Goal: Communication & Community: Participate in discussion

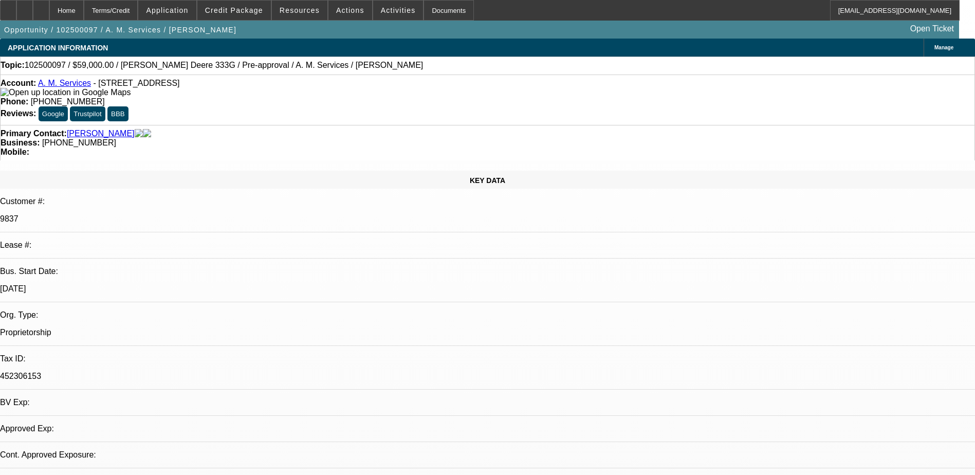
select select "0"
select select "2"
select select "0.1"
select select "1"
select select "2"
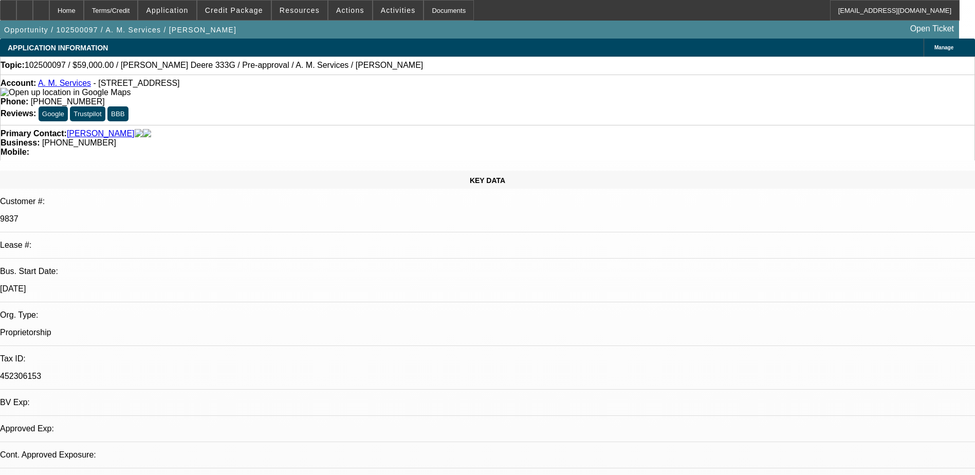
select select "4"
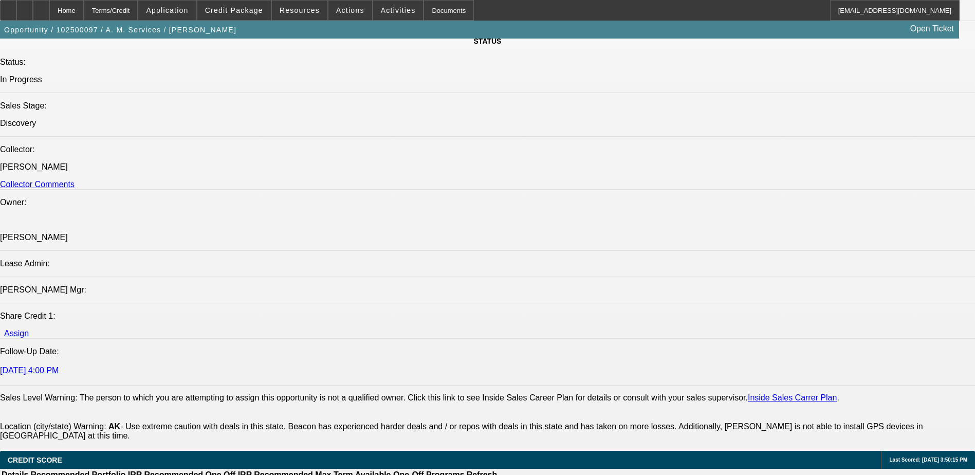
scroll to position [1182, 0]
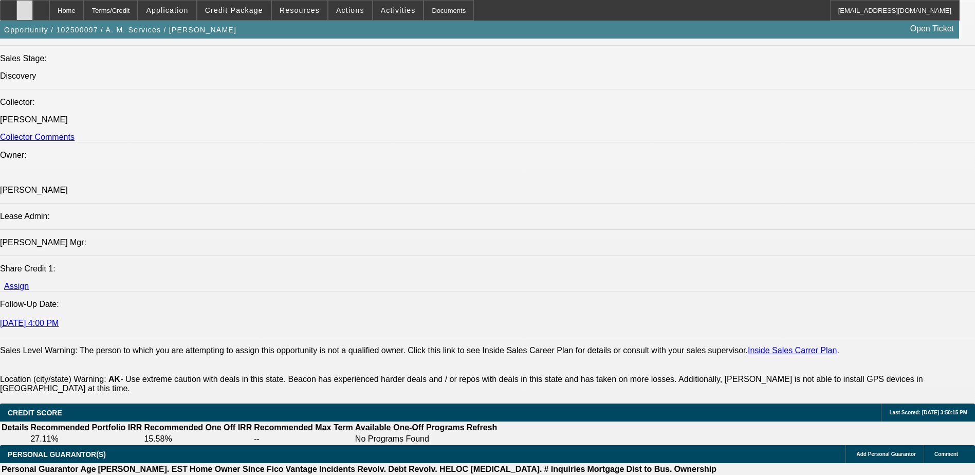
click at [33, 10] on div at bounding box center [24, 10] width 16 height 21
click at [350, 29] on div "Opportunity / 102500097 / A. M. Services / Amos, Alan Open Ticket" at bounding box center [479, 30] width 959 height 18
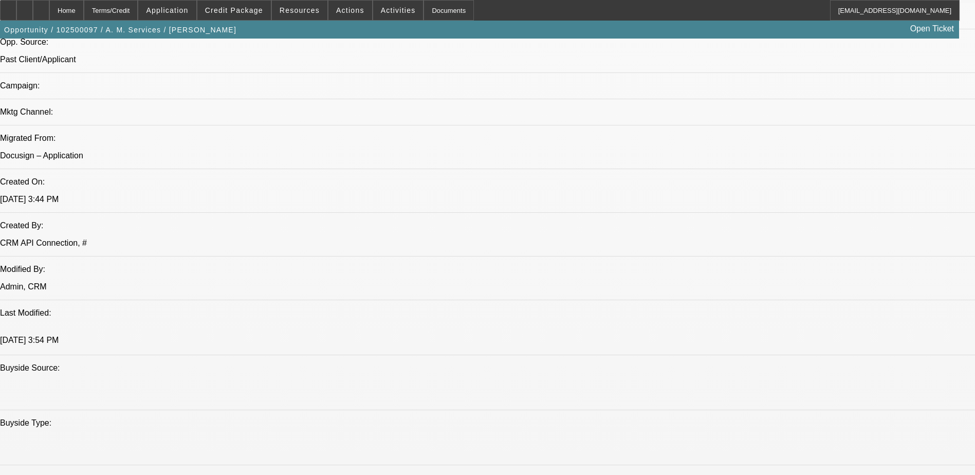
scroll to position [566, 0]
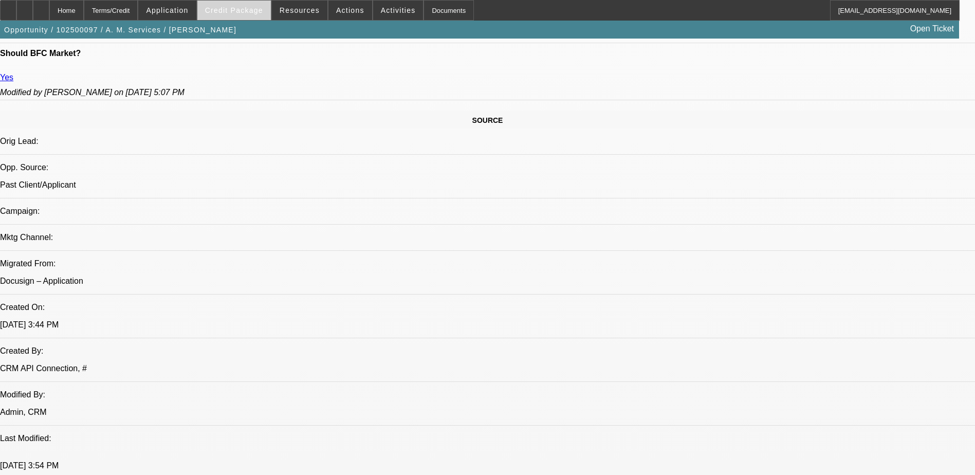
click at [225, 11] on span "Credit Package" at bounding box center [234, 10] width 58 height 8
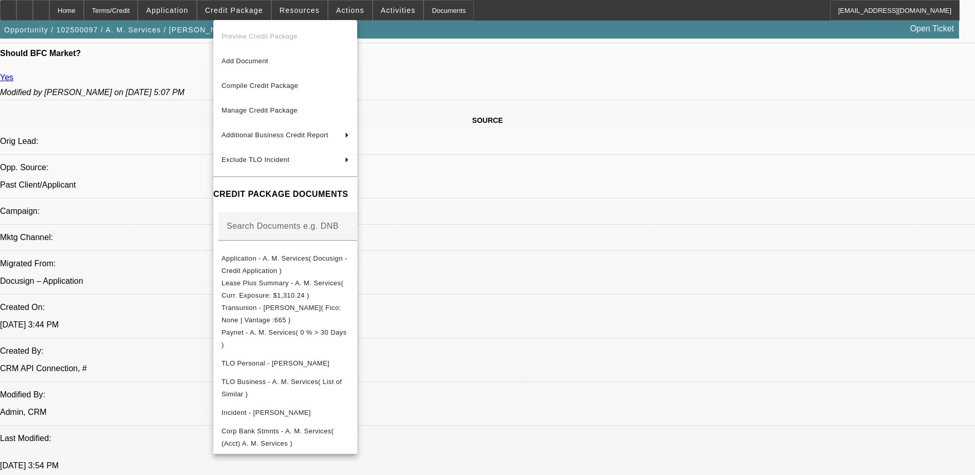
click at [694, 367] on div at bounding box center [487, 237] width 975 height 475
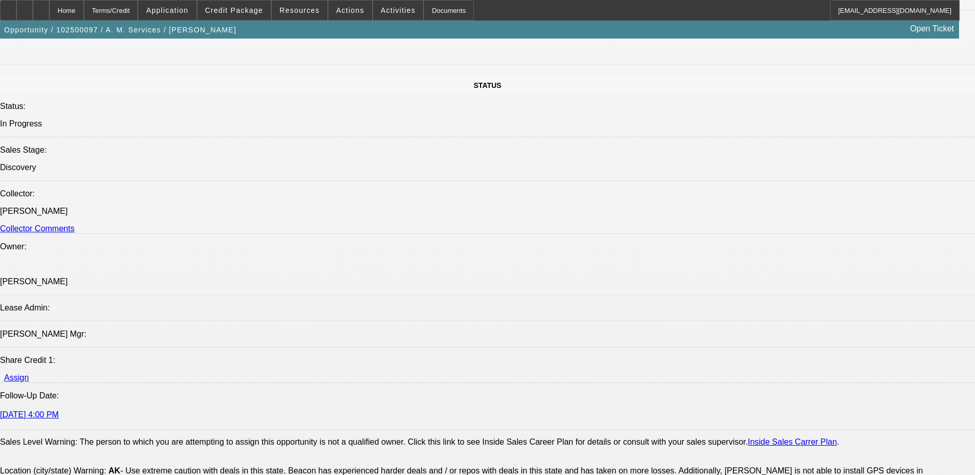
scroll to position [925, 0]
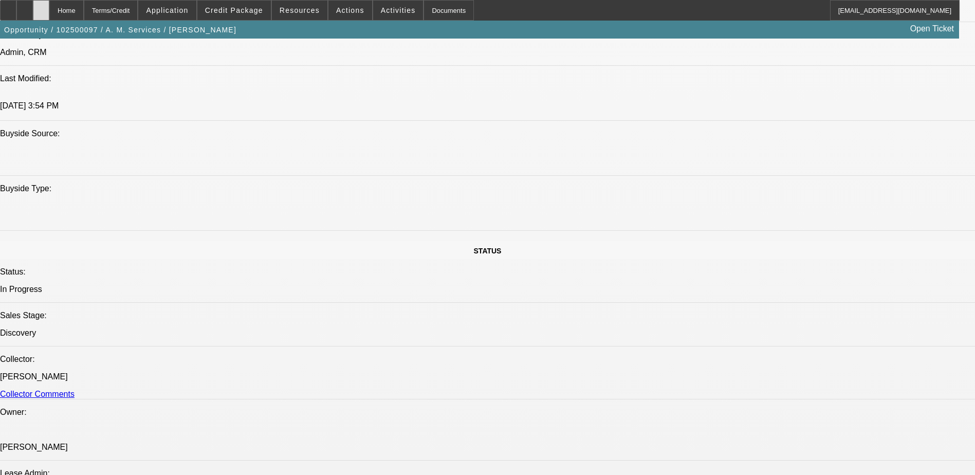
click at [49, 11] on div at bounding box center [41, 10] width 16 height 21
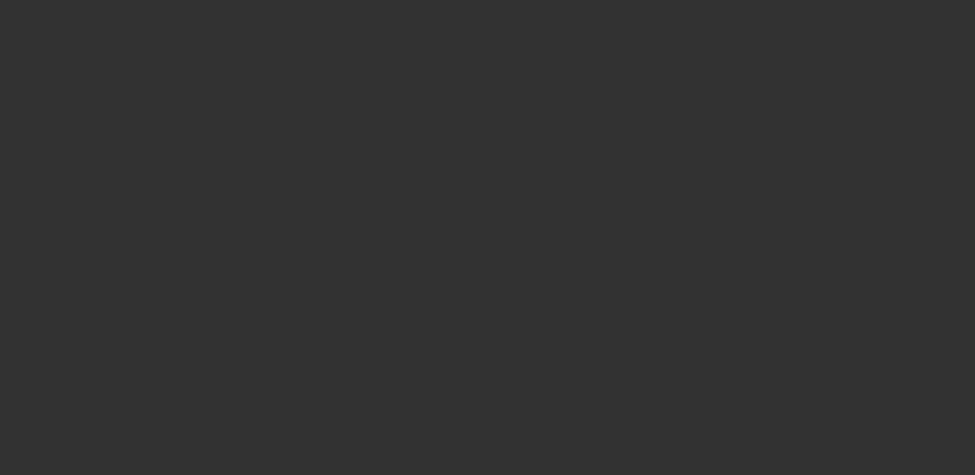
select select "0"
select select "2"
select select "0.1"
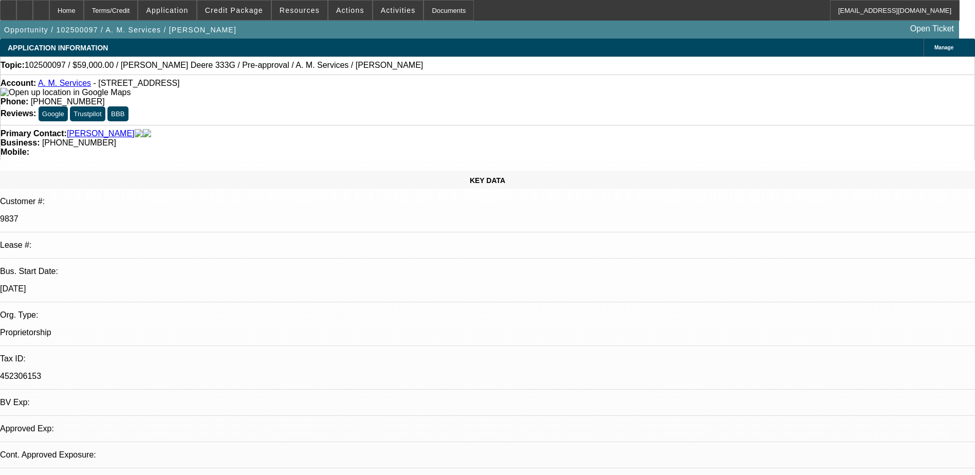
select select "1"
select select "2"
select select "4"
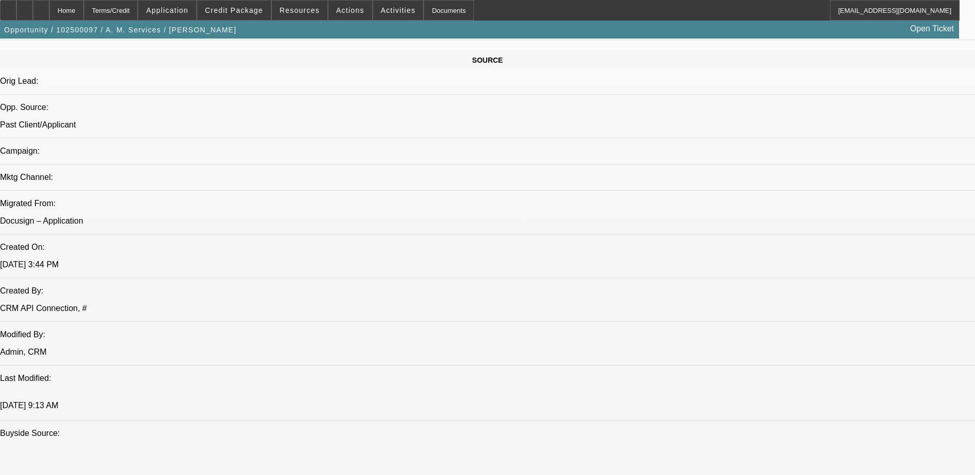
scroll to position [463, 0]
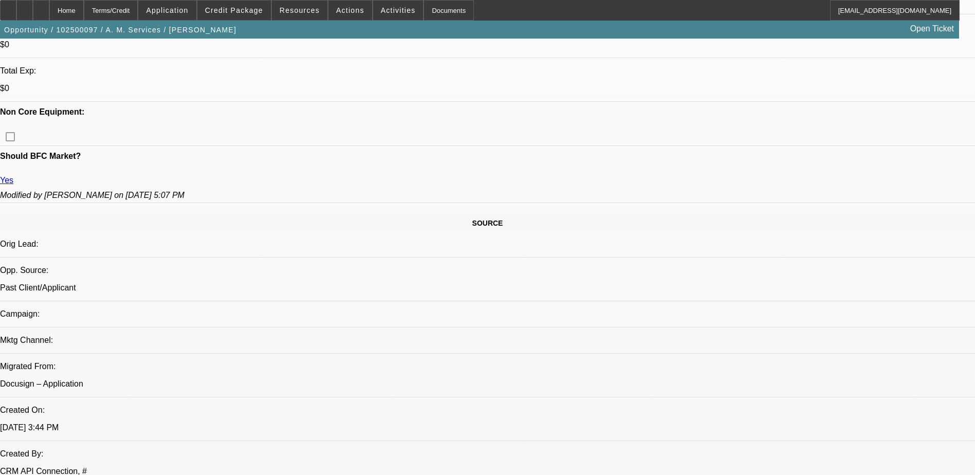
click at [471, 25] on div "Opportunity / 102500097 / A. M. Services / Amos, Alan Open Ticket" at bounding box center [479, 30] width 959 height 18
click at [49, 6] on div at bounding box center [41, 10] width 16 height 21
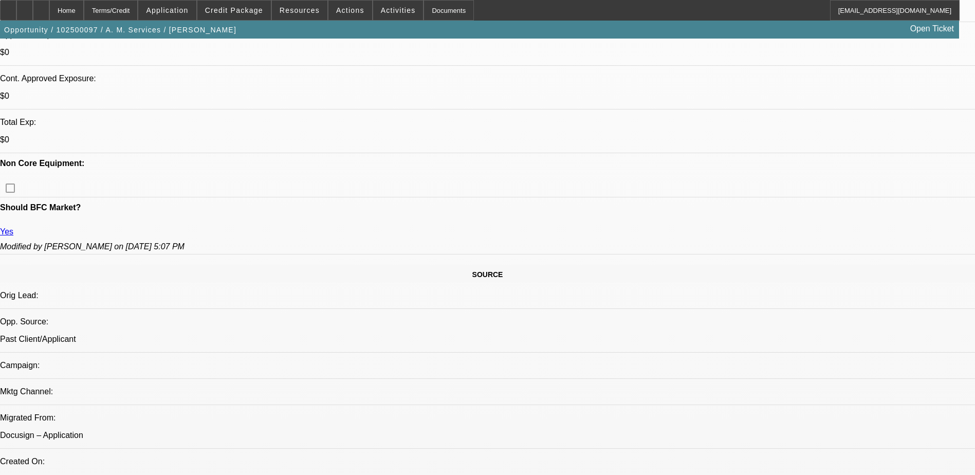
select select "0"
select select "2"
select select "0.1"
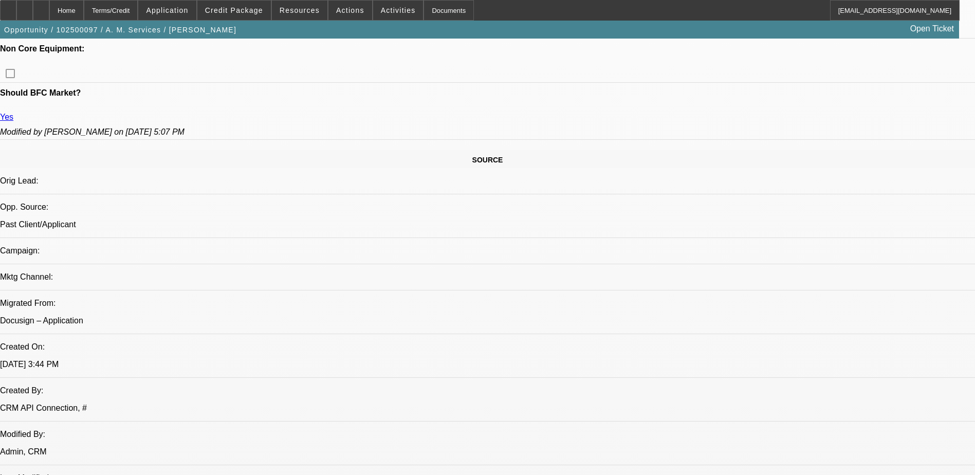
select select "1"
select select "2"
select select "4"
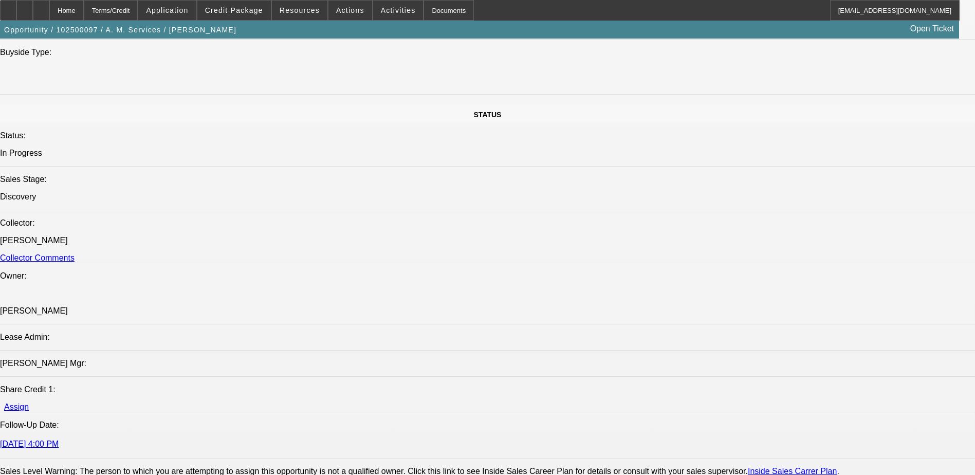
scroll to position [1071, 0]
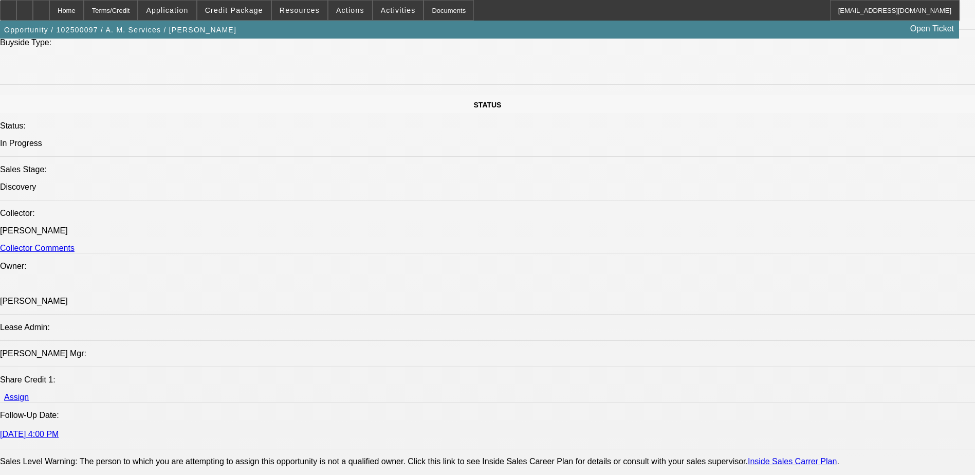
radio input "true"
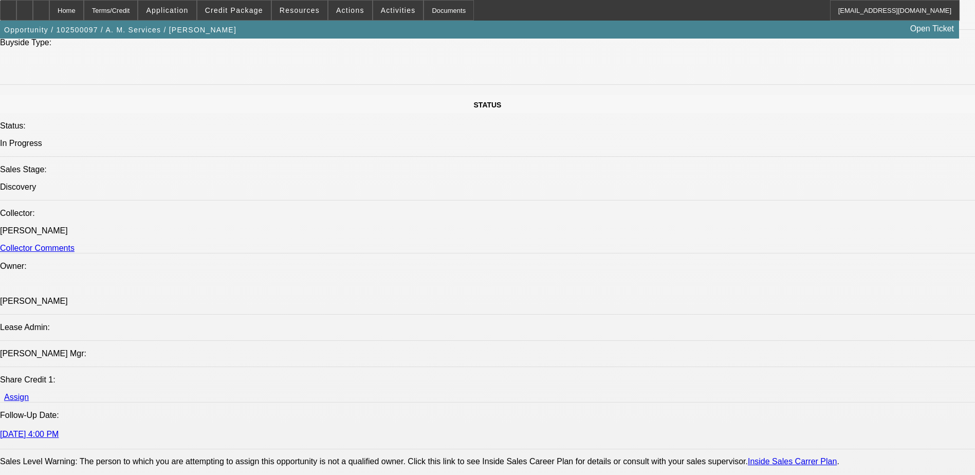
type textarea "sent me July,Aug stmnt and screenshots of Sep over wknd, se asking for Sep if h…"
radio input "true"
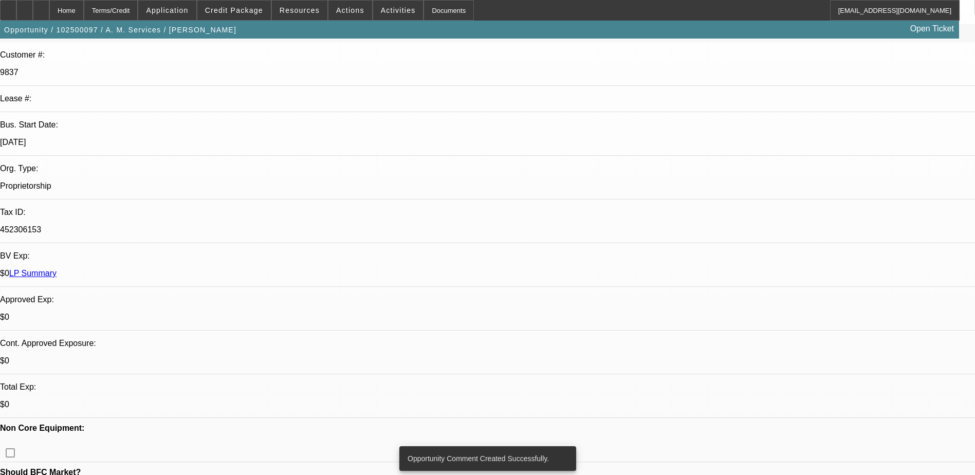
scroll to position [146, 0]
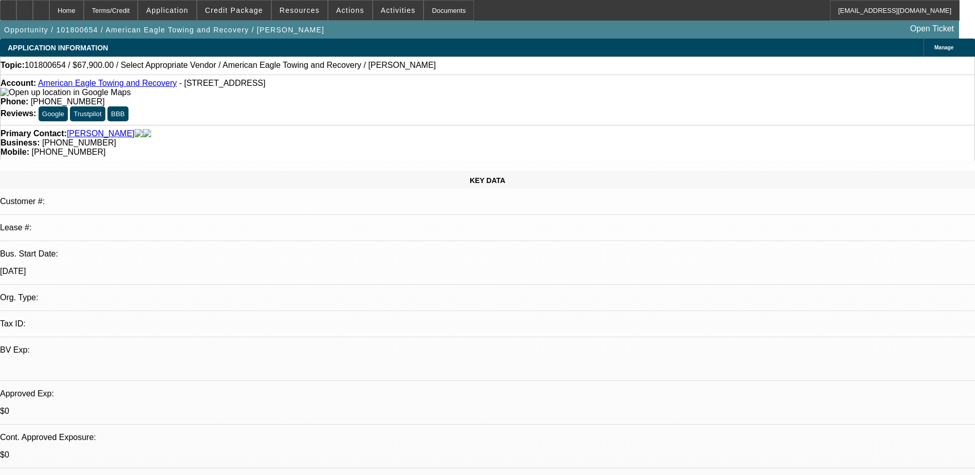
select select "0"
select select "2"
select select "0.1"
select select "1"
select select "2"
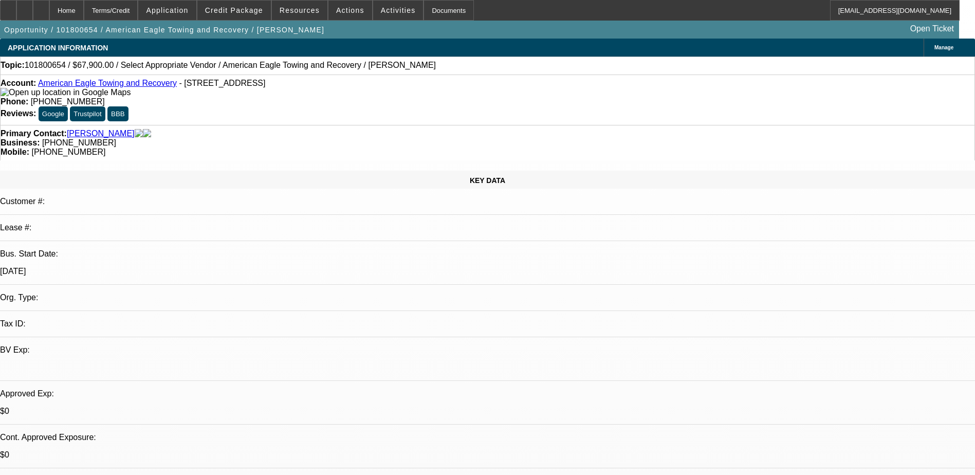
select select
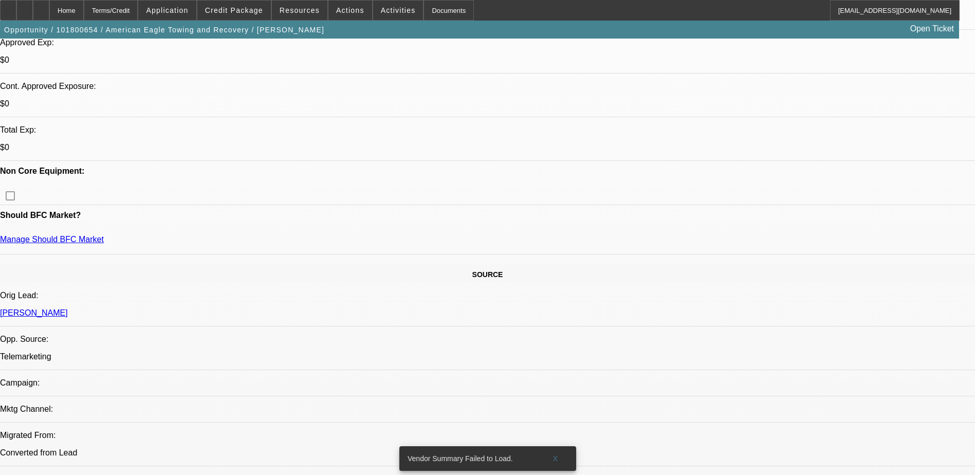
scroll to position [206, 0]
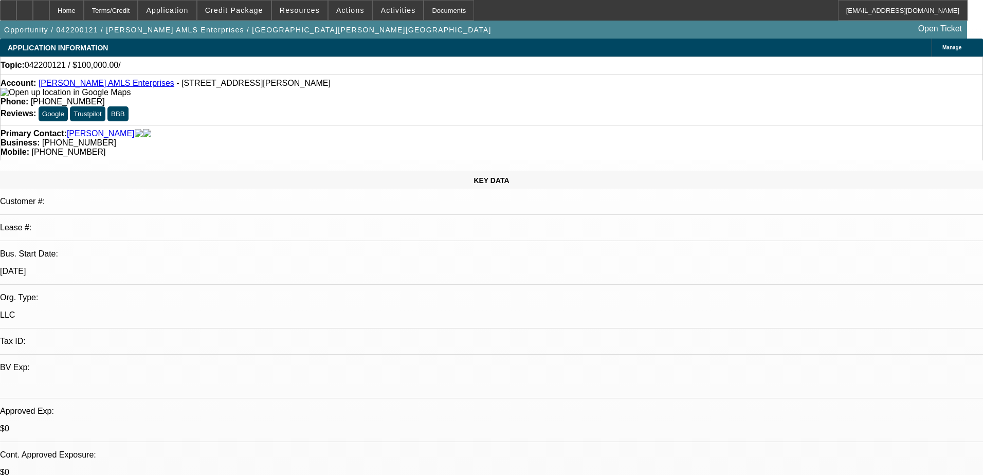
select select "0"
select select "2"
select select "0.1"
select select "4"
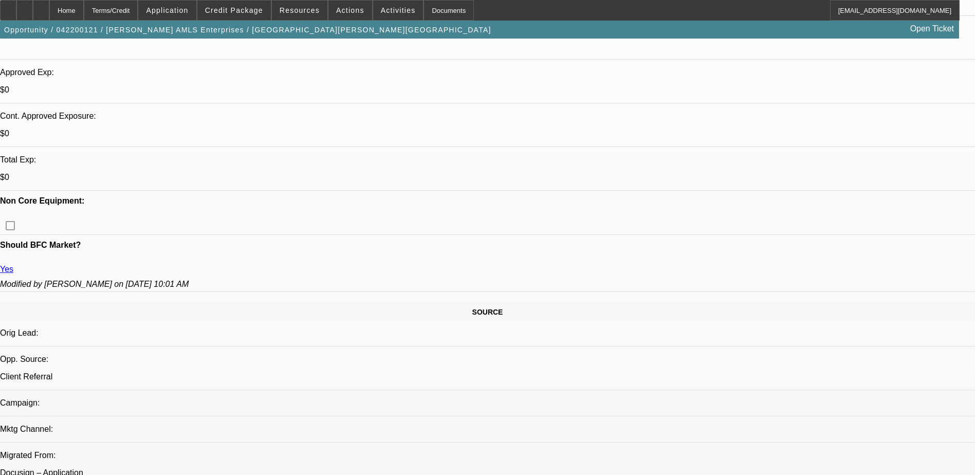
scroll to position [339, 0]
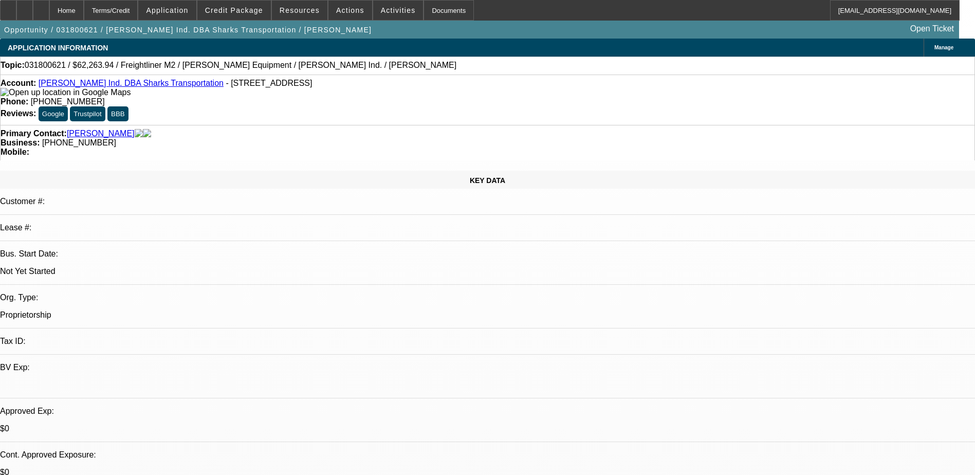
select select "0"
select select "2"
select select "0.1"
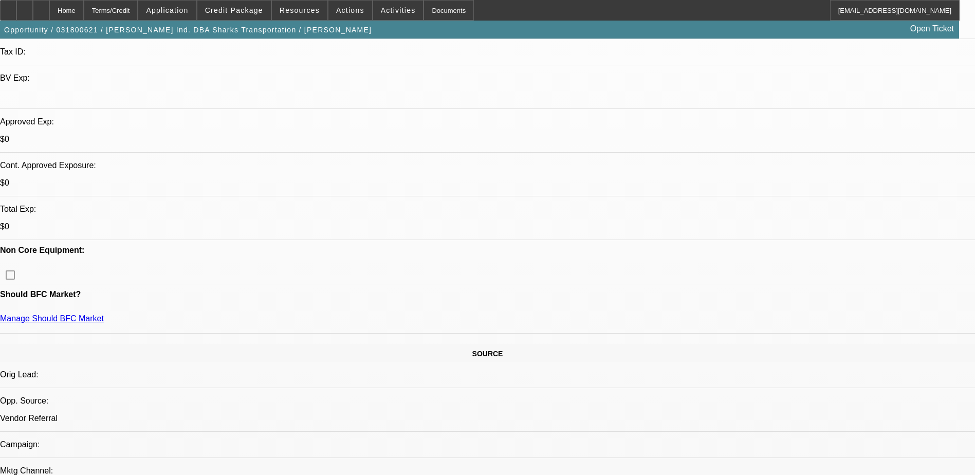
scroll to position [257, 0]
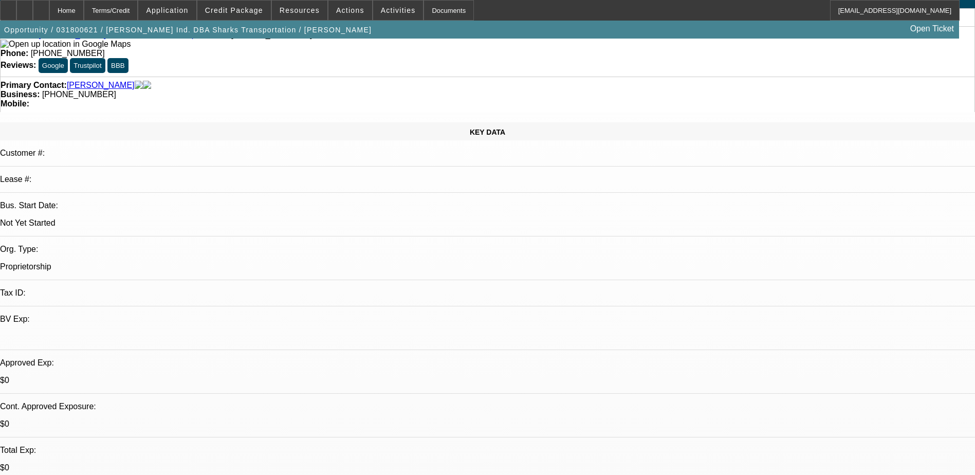
scroll to position [0, 0]
